Goal: Use online tool/utility: Use online tool/utility

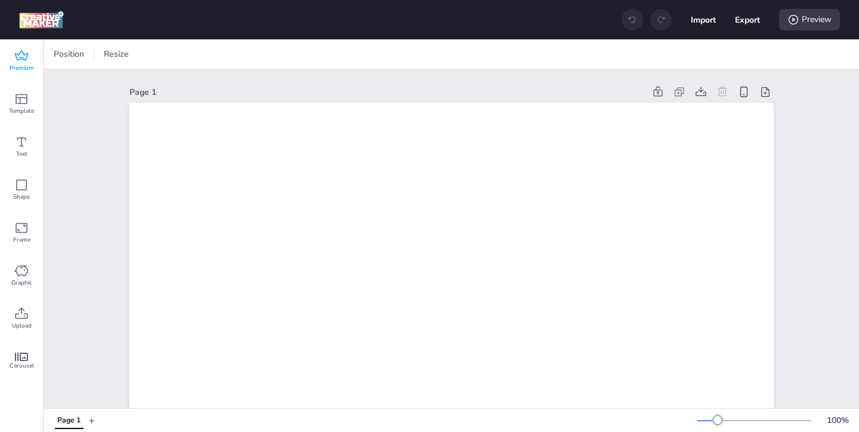
click at [14, 60] on icon at bounding box center [21, 56] width 14 height 14
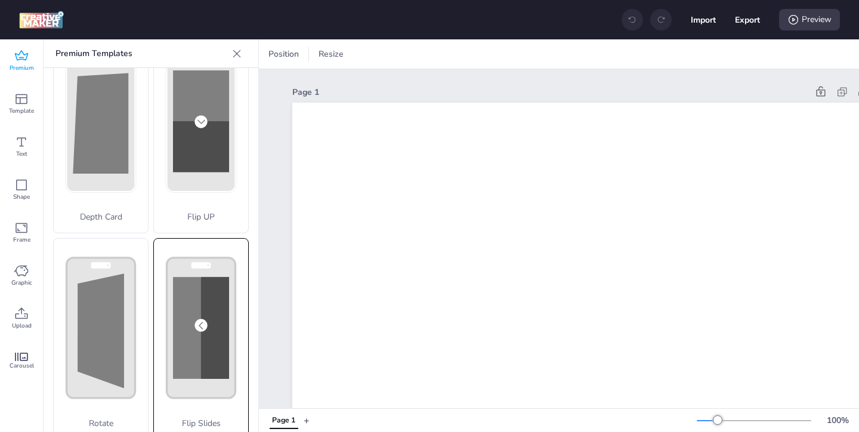
scroll to position [51, 0]
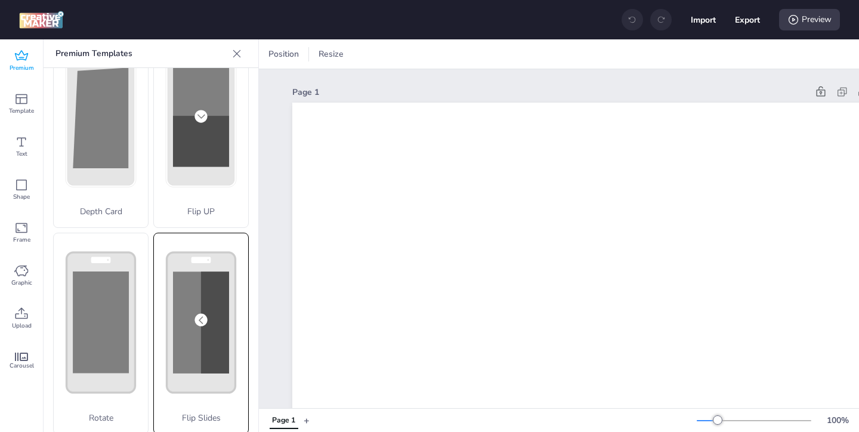
click at [203, 337] on rect at bounding box center [215, 323] width 28 height 102
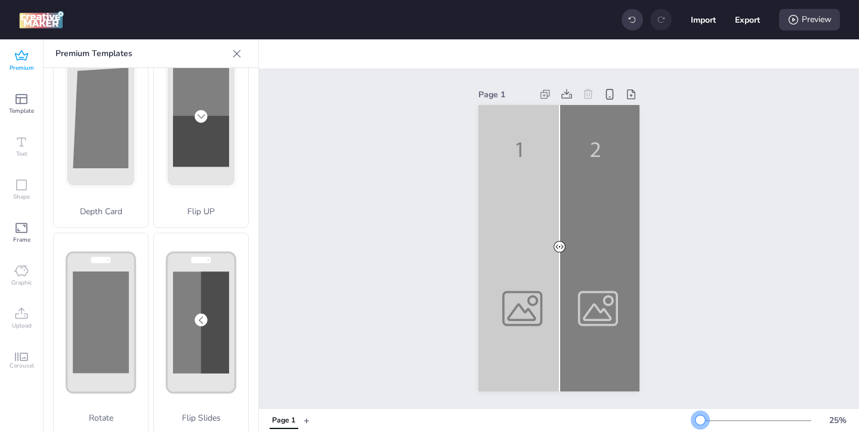
drag, startPoint x: 716, startPoint y: 416, endPoint x: 701, endPoint y: 417, distance: 14.9
click at [701, 417] on div at bounding box center [701, 420] width 10 height 10
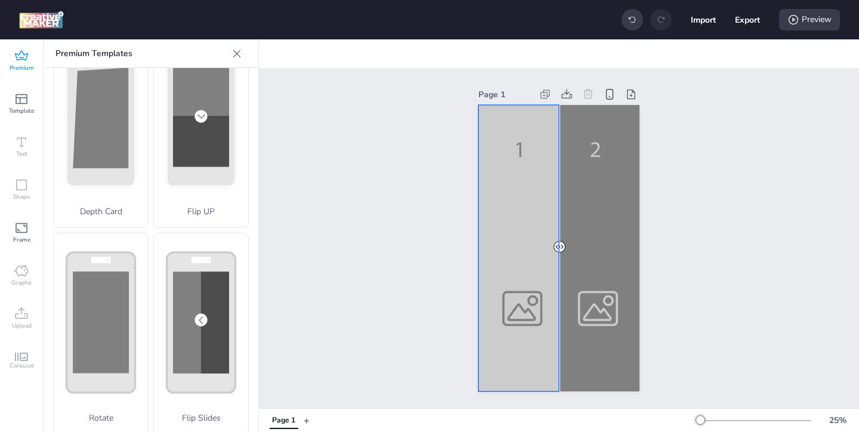
click at [511, 327] on div at bounding box center [559, 248] width 161 height 286
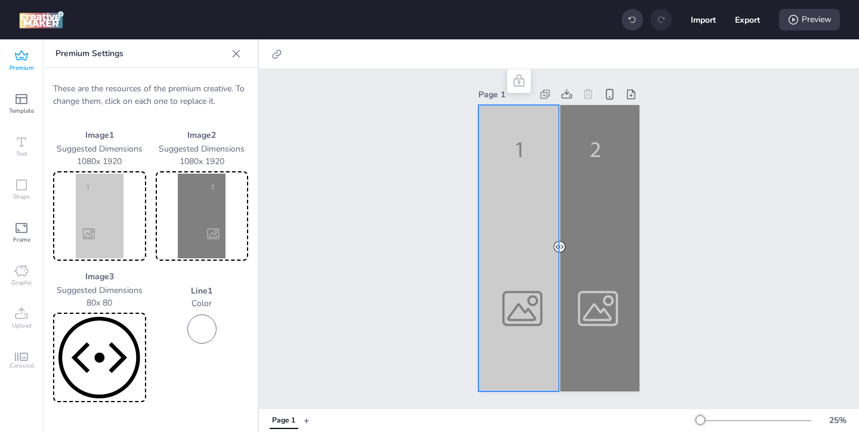
click at [114, 212] on img at bounding box center [99, 216] width 88 height 85
click at [96, 232] on img at bounding box center [99, 216] width 88 height 85
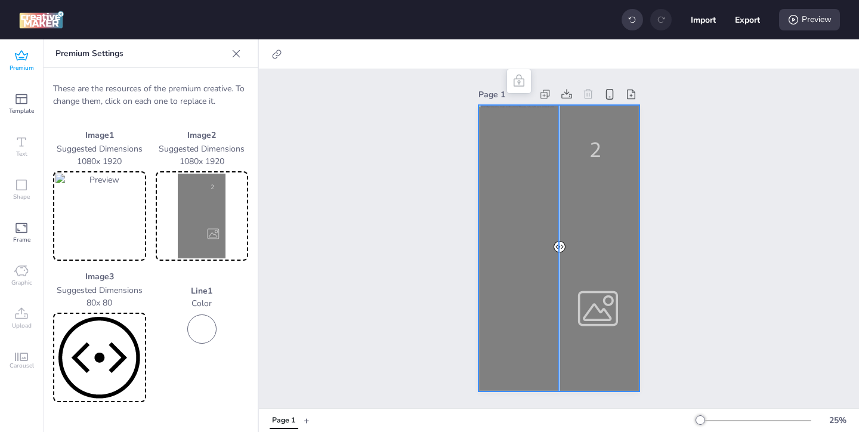
click at [605, 303] on div at bounding box center [559, 248] width 161 height 286
click at [204, 216] on img at bounding box center [202, 216] width 88 height 85
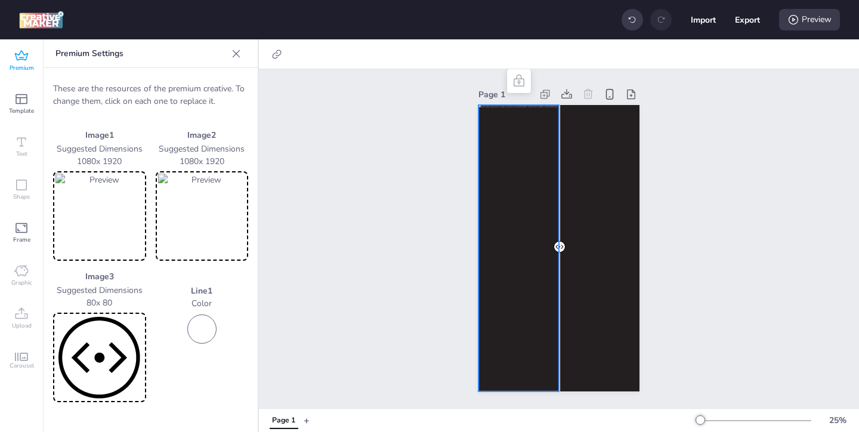
click at [554, 164] on div at bounding box center [559, 248] width 161 height 286
click at [273, 52] on icon at bounding box center [277, 54] width 12 height 12
click at [207, 87] on span "Activate hyperlink" at bounding box center [199, 84] width 66 height 13
click at [159, 87] on input "Activate hyperlink" at bounding box center [155, 89] width 8 height 8
checkbox input "true"
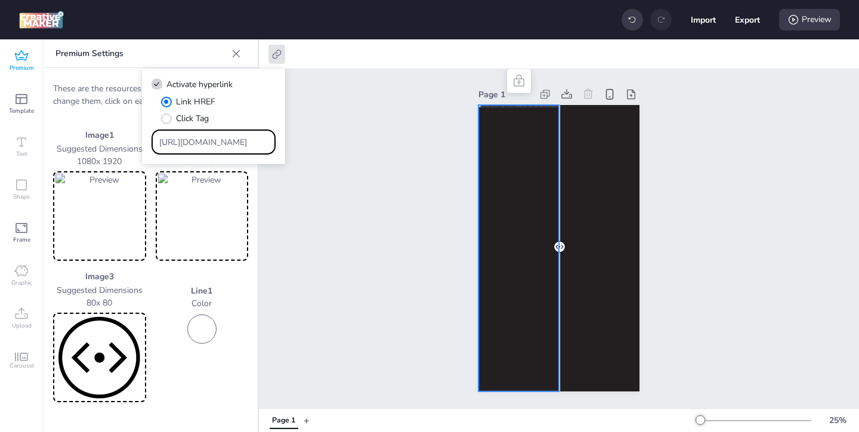
click at [233, 141] on input "[URL][DOMAIN_NAME]" at bounding box center [213, 142] width 109 height 13
type input "h"
paste input "[URL][DOMAIN_NAME]"
type input "[URL][DOMAIN_NAME]"
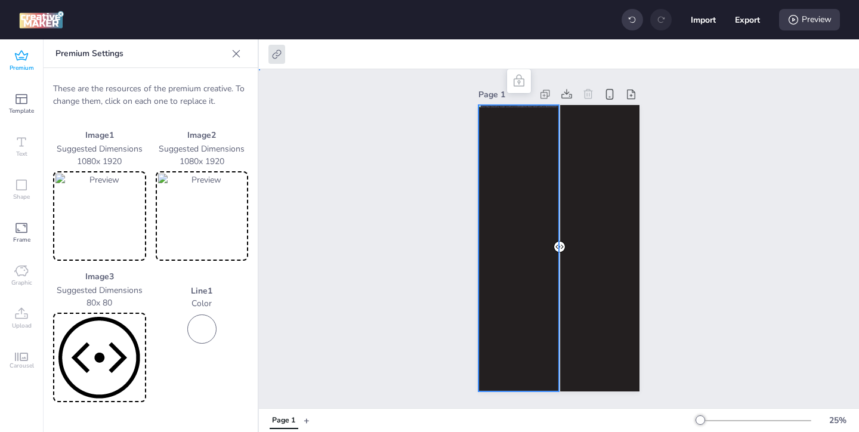
click at [313, 205] on div "Page 1" at bounding box center [559, 238] width 600 height 339
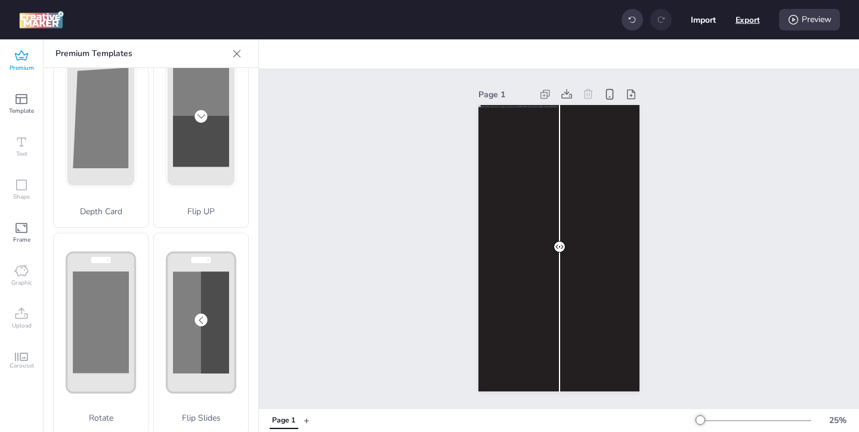
click at [738, 24] on button "Export" at bounding box center [748, 20] width 24 height 24
select select "html"
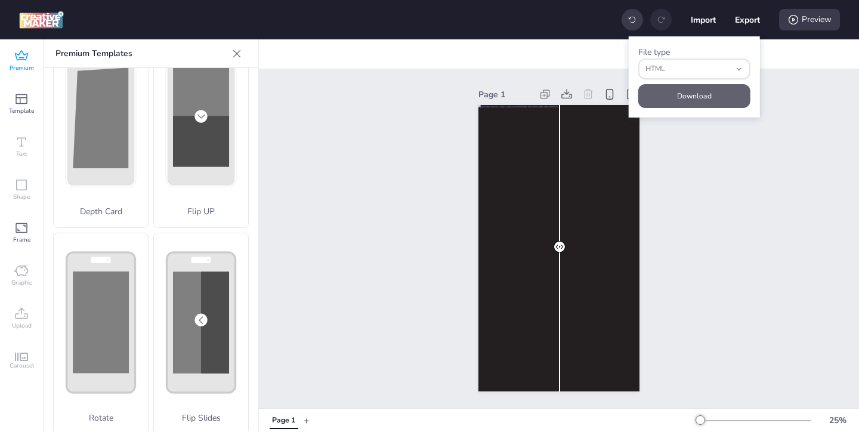
click at [702, 99] on button "Download" at bounding box center [695, 96] width 112 height 24
